Goal: Task Accomplishment & Management: Use online tool/utility

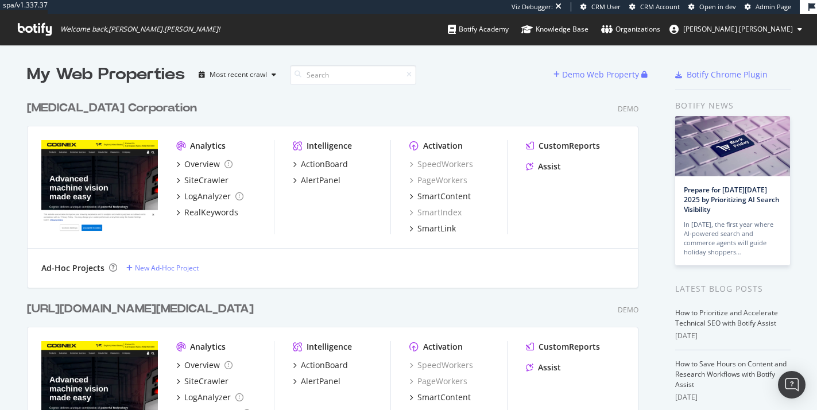
scroll to position [410, 817]
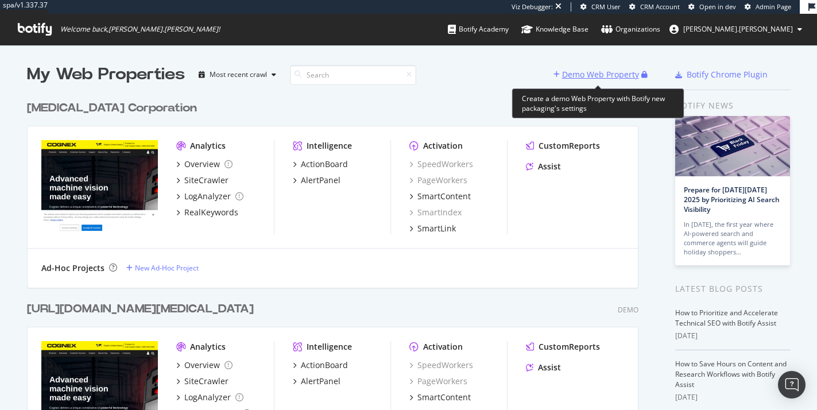
click at [597, 75] on div "Demo Web Property" at bounding box center [600, 74] width 77 height 11
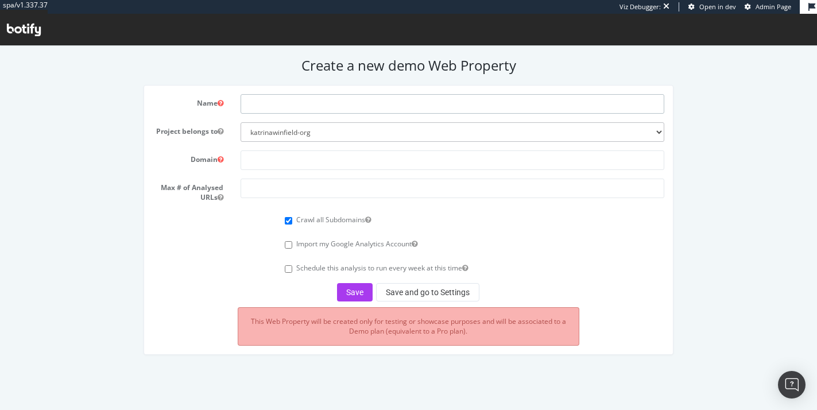
click at [415, 95] on input "text" at bounding box center [453, 104] width 424 height 20
type input "BrandsMart"
click at [371, 164] on input "text" at bounding box center [453, 160] width 424 height 20
paste input "https://www.brandsmartusa.com"
type input "https://www.brandsmartusa.com"
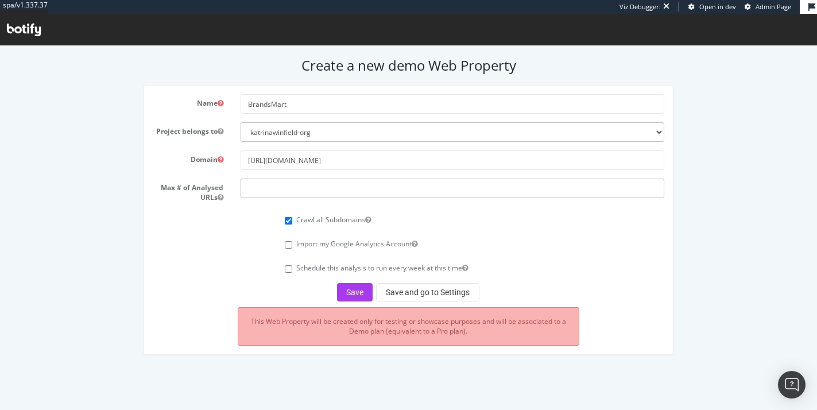
click at [353, 182] on input "number" at bounding box center [453, 189] width 424 height 20
type input "100000"
click at [527, 208] on form "Name BrandsMart Project belongs to katrinawinfield-org Domain https://www.brand…" at bounding box center [409, 197] width 512 height 207
click at [359, 296] on button "Save" at bounding box center [355, 292] width 36 height 18
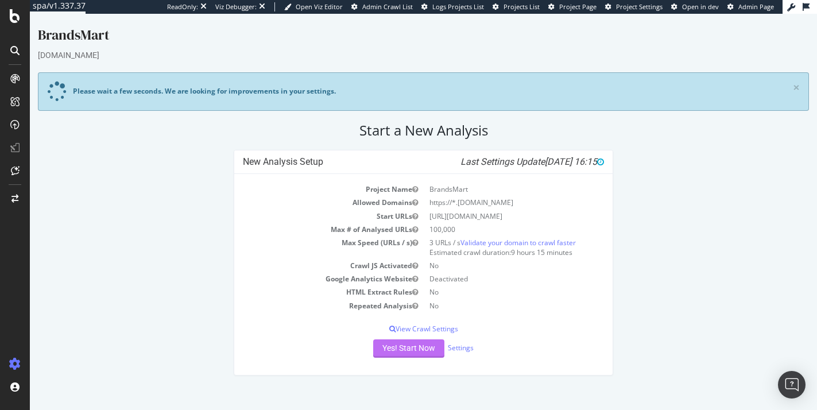
click at [426, 346] on button "Yes! Start Now" at bounding box center [408, 348] width 71 height 18
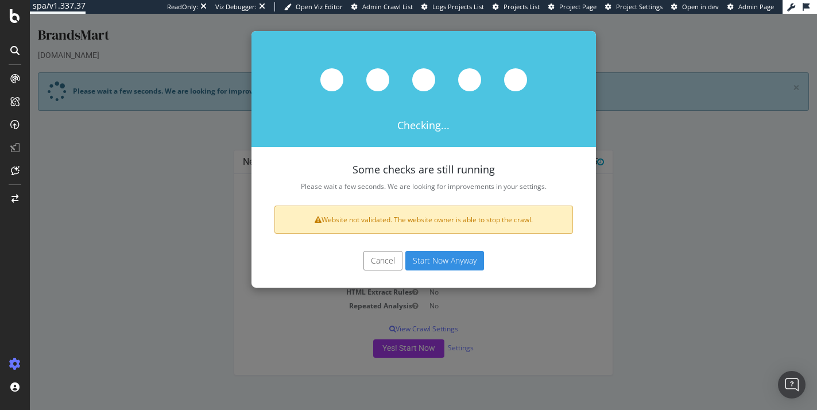
click at [469, 263] on button "Start Now Anyway" at bounding box center [444, 261] width 79 height 20
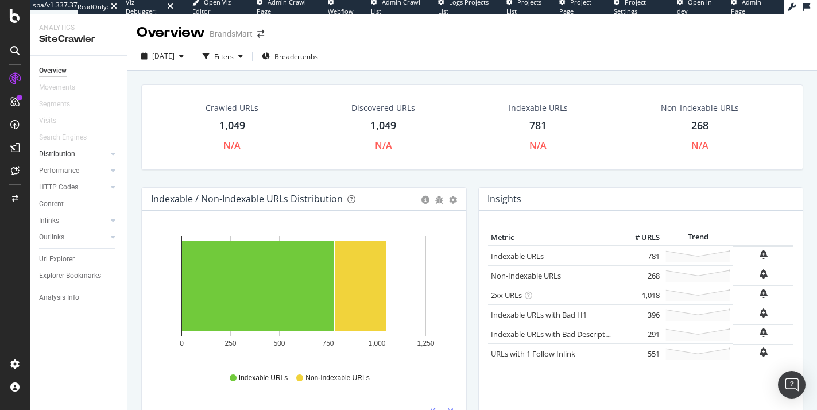
click at [105, 157] on div at bounding box center [101, 153] width 11 height 11
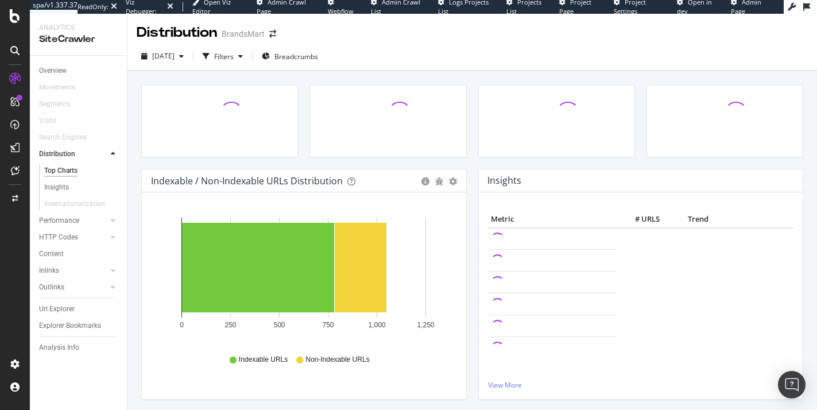
click at [105, 156] on div at bounding box center [101, 153] width 11 height 11
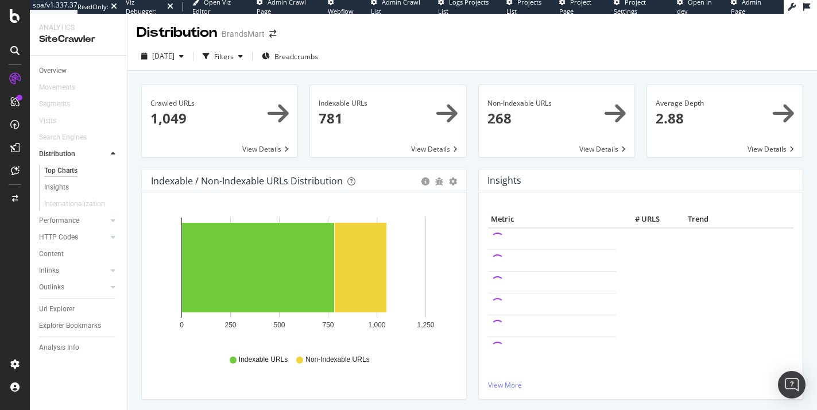
click at [111, 152] on icon at bounding box center [113, 153] width 5 height 7
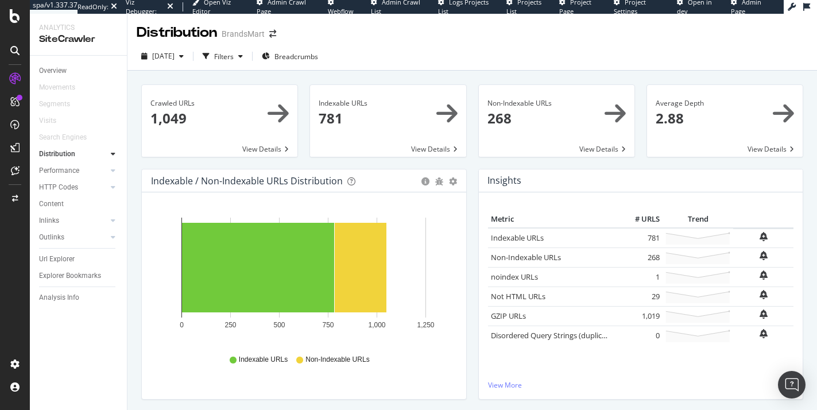
click at [171, 99] on span at bounding box center [220, 121] width 156 height 72
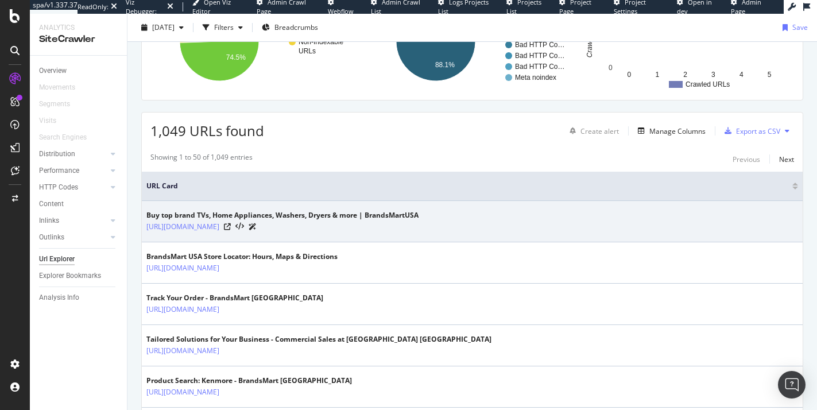
scroll to position [285, 0]
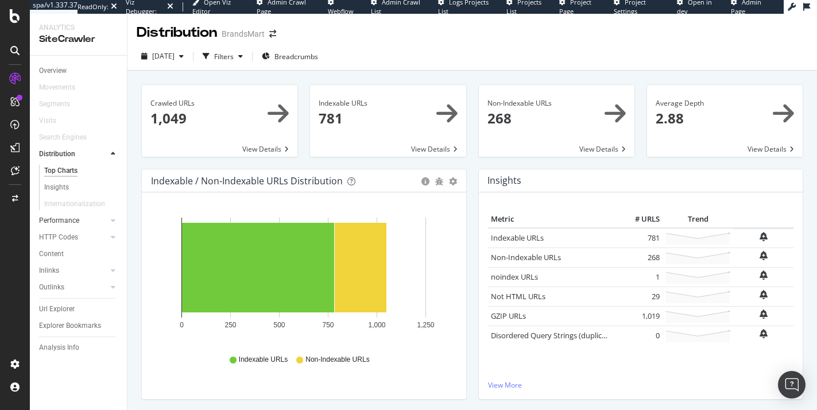
click at [101, 216] on div at bounding box center [101, 220] width 11 height 11
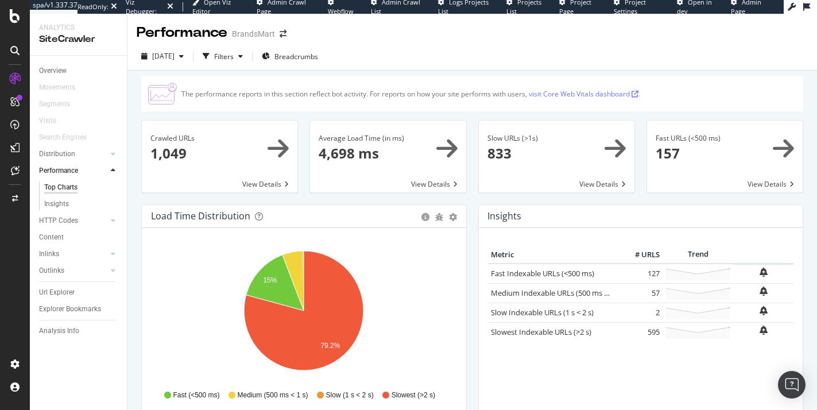
click at [10, 107] on div at bounding box center [15, 101] width 18 height 18
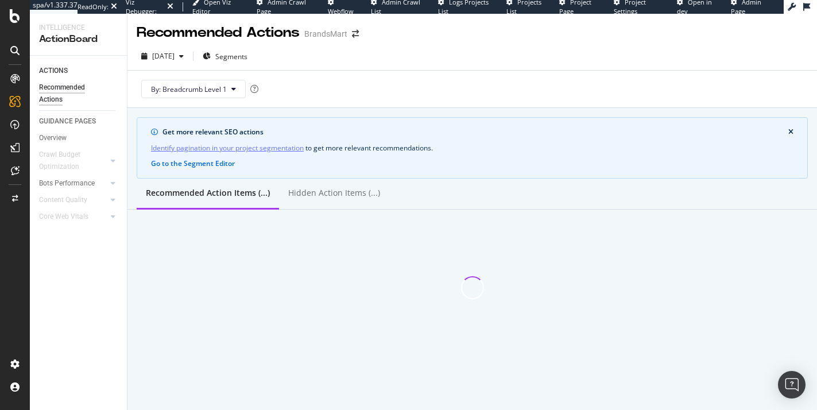
click at [18, 99] on icon at bounding box center [14, 101] width 11 height 11
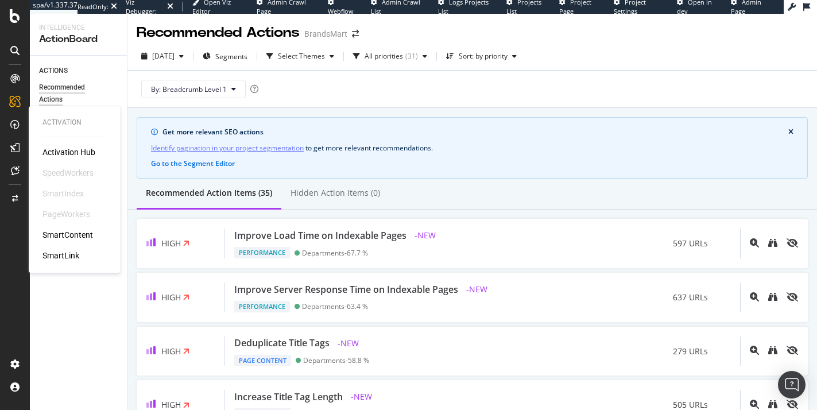
click at [49, 146] on div "Activation Hub" at bounding box center [68, 151] width 53 height 11
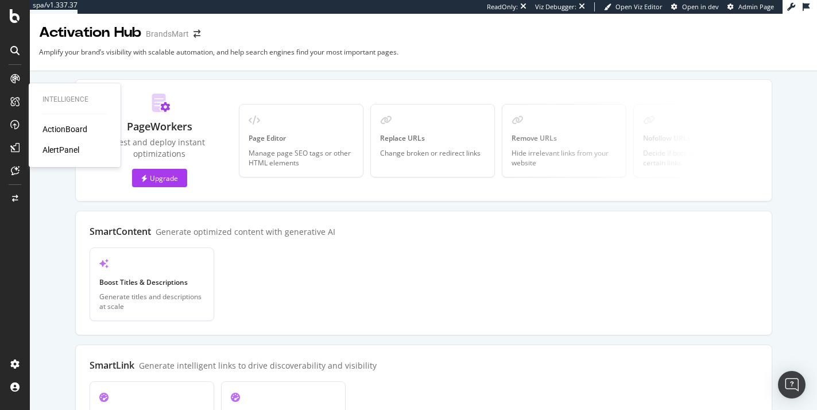
click at [60, 146] on div "AlertPanel" at bounding box center [60, 149] width 37 height 11
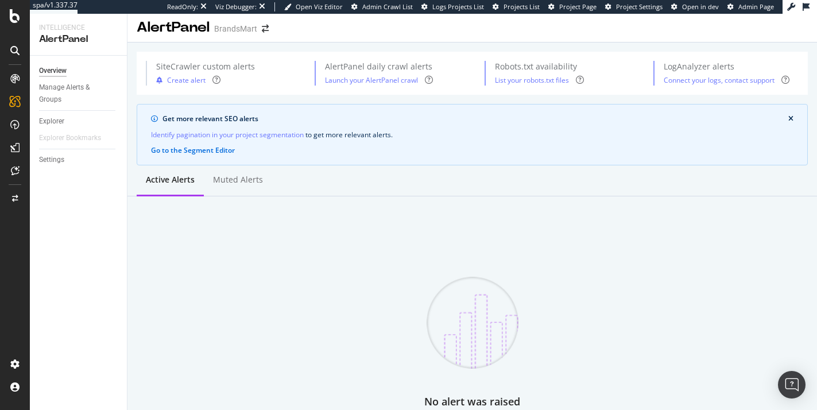
scroll to position [5, 0]
click at [231, 192] on div "Muted alerts" at bounding box center [238, 181] width 68 height 32
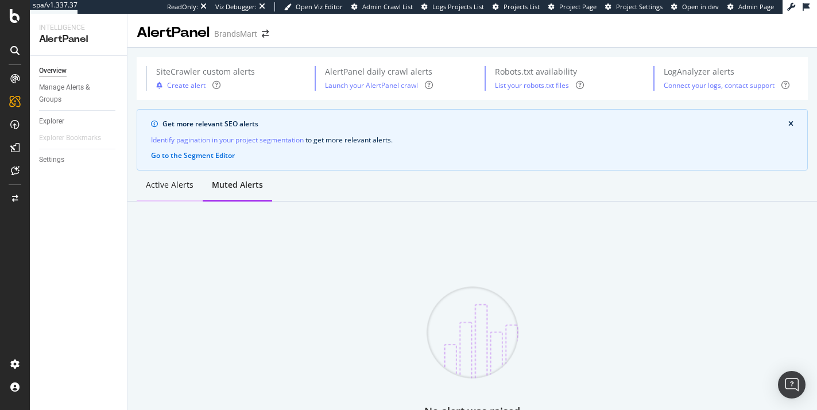
click at [197, 183] on div "Active alerts" at bounding box center [170, 186] width 66 height 32
click at [87, 89] on div "Manage Alerts & Groups" at bounding box center [73, 94] width 69 height 24
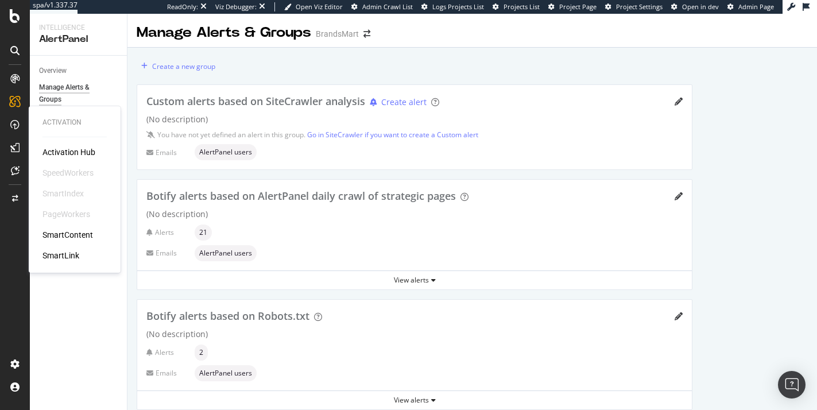
click at [74, 243] on div "Activation Hub SpeedWorkers SmartIndex PageWorkers SmartContent SmartLink" at bounding box center [74, 203] width 64 height 115
click at [73, 236] on div "SmartContent" at bounding box center [67, 234] width 51 height 11
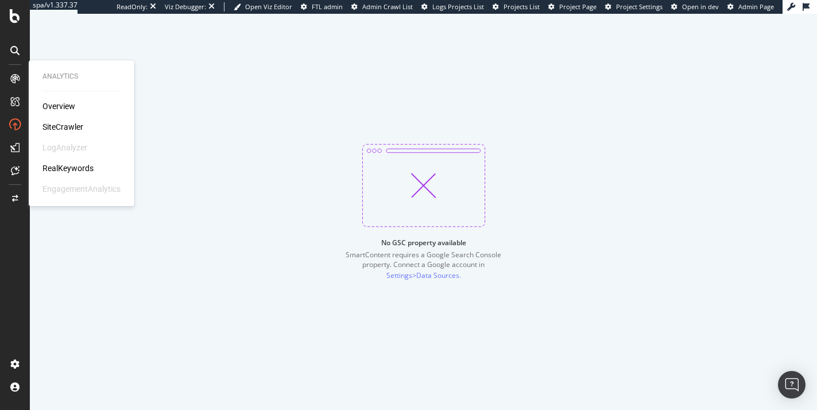
click at [73, 122] on div "SiteCrawler" at bounding box center [62, 126] width 41 height 11
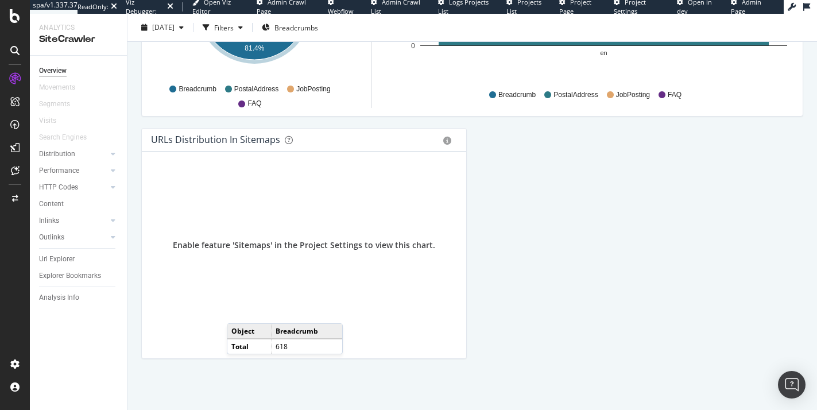
scroll to position [1270, 0]
